Goal: Navigation & Orientation: Understand site structure

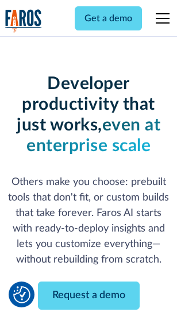
scroll to position [137, 0]
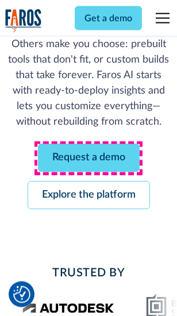
click at [88, 158] on link "Request a demo" at bounding box center [89, 158] width 102 height 28
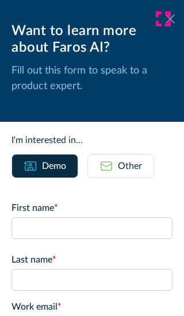
click at [165, 19] on icon at bounding box center [169, 18] width 9 height 9
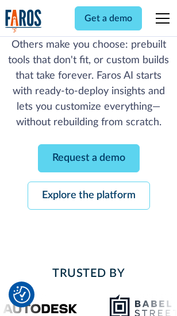
scroll to position [174, 0]
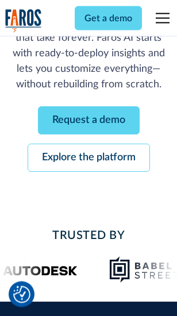
click at [88, 158] on link "Explore the platform" at bounding box center [89, 158] width 122 height 28
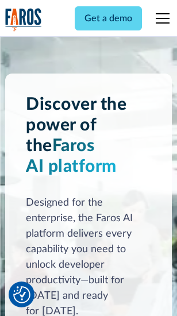
scroll to position [8739, 0]
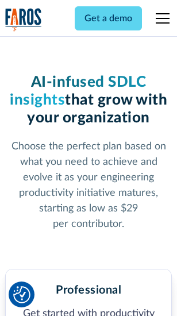
scroll to position [1819, 0]
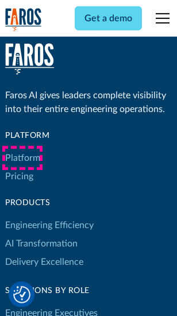
click at [22, 158] on link "Platform" at bounding box center [22, 158] width 35 height 18
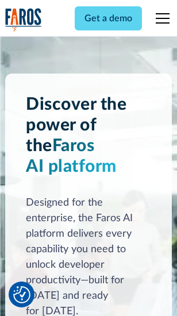
scroll to position [9108, 0]
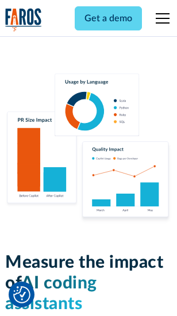
scroll to position [7162, 0]
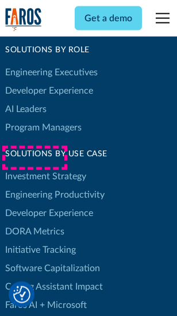
click at [34, 222] on link "DORA Metrics" at bounding box center [34, 231] width 59 height 18
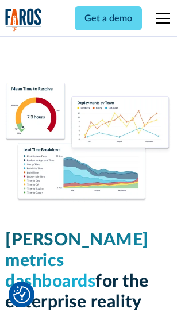
scroll to position [5079, 0]
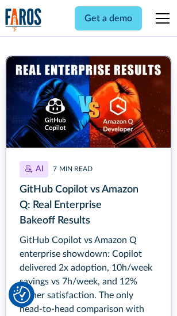
scroll to position [5189, 0]
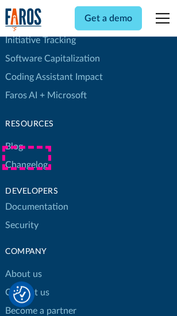
click at [26, 158] on link "Changelog" at bounding box center [26, 164] width 42 height 18
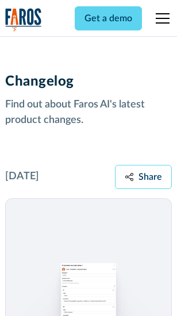
scroll to position [14068, 0]
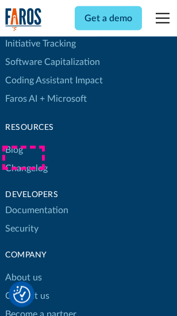
click at [23, 268] on link "About us" at bounding box center [23, 277] width 37 height 18
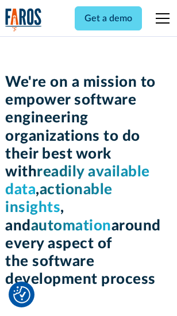
scroll to position [3968, 0]
